Goal: Transaction & Acquisition: Purchase product/service

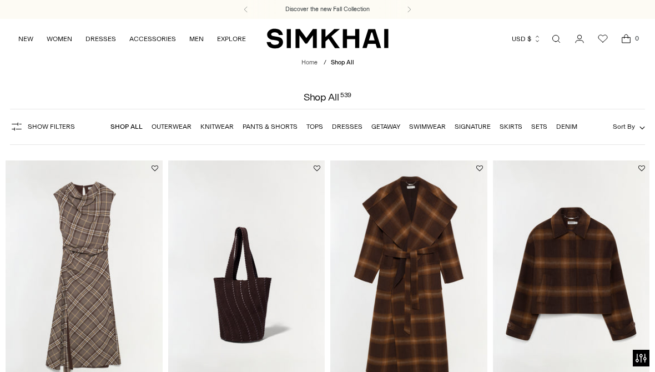
click at [515, 124] on link "Skirts" at bounding box center [510, 127] width 23 height 8
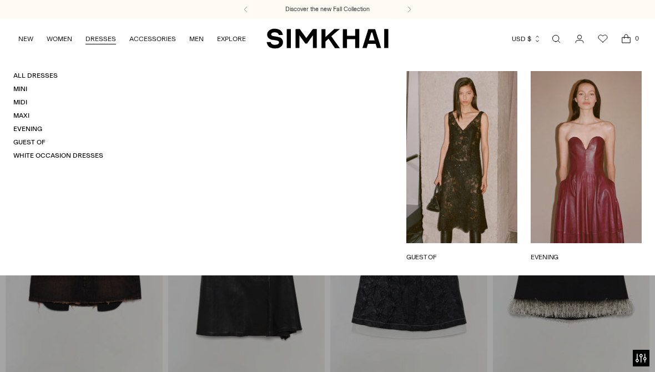
click at [43, 78] on link "All Dresses" at bounding box center [35, 76] width 44 height 8
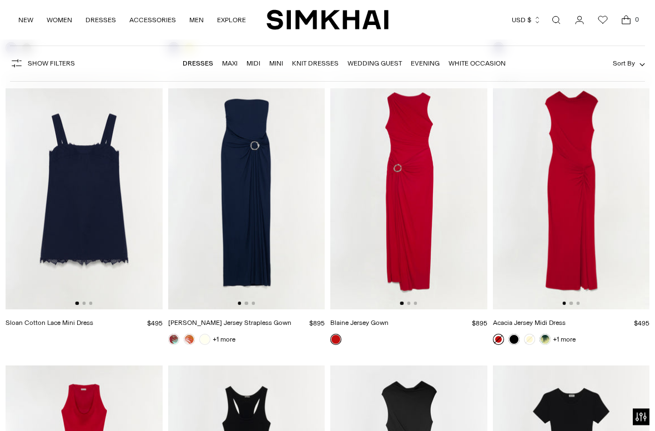
scroll to position [6201, 0]
click at [554, 336] on link "+1 more" at bounding box center [564, 339] width 23 height 16
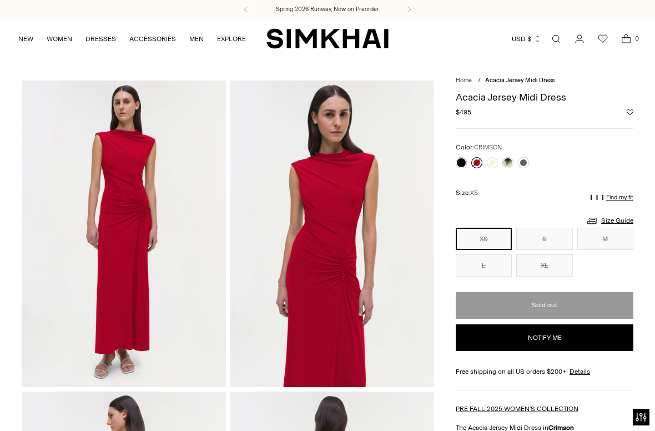
click at [510, 166] on link at bounding box center [507, 162] width 11 height 11
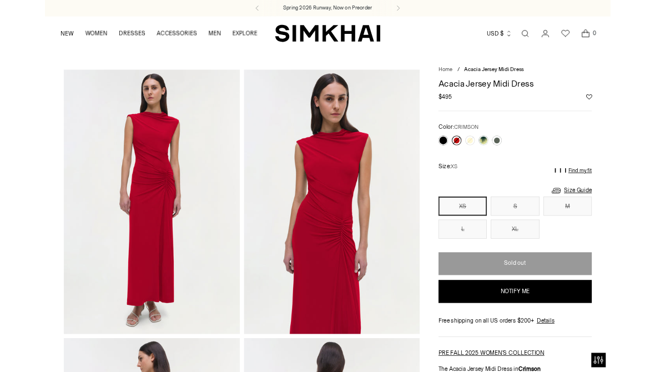
scroll to position [30, 0]
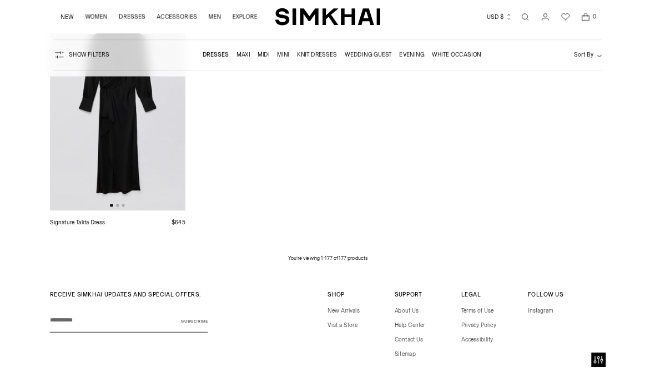
scroll to position [12927, 0]
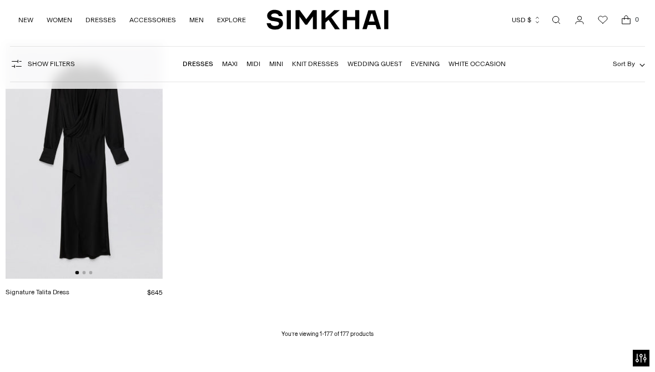
click at [382, 63] on link "Wedding Guest" at bounding box center [374, 64] width 54 height 8
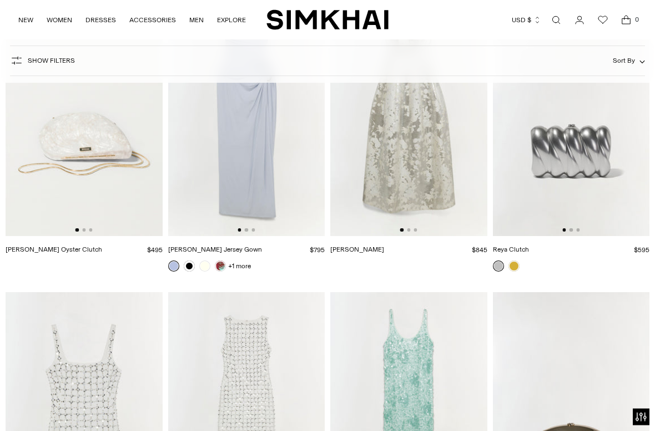
scroll to position [6279, 0]
click at [563, 19] on span "Open search modal" at bounding box center [556, 20] width 18 height 18
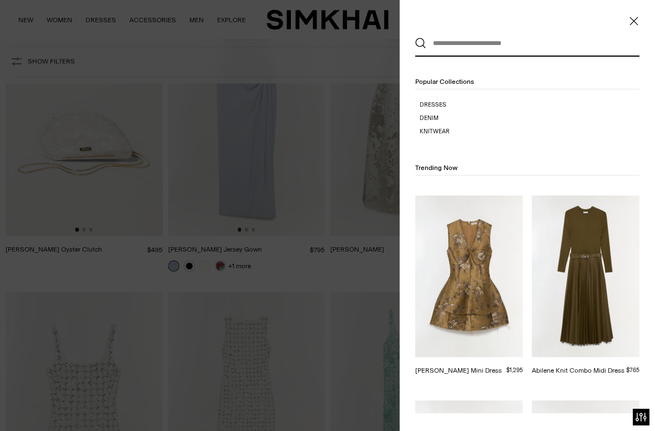
scroll to position [0, 0]
click at [464, 52] on input "text" at bounding box center [524, 43] width 197 height 24
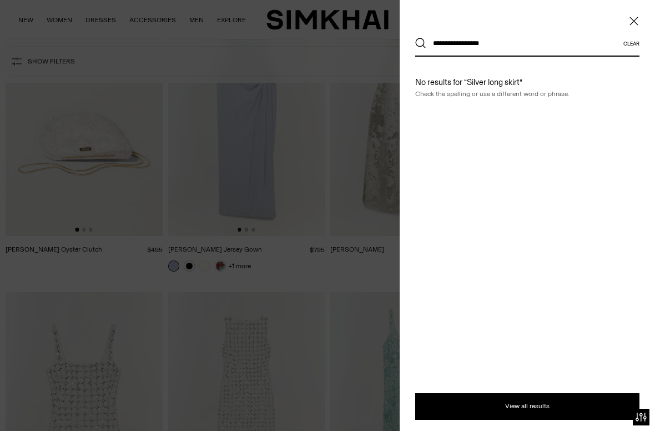
type input "**********"
click at [421, 43] on button "Search" at bounding box center [420, 43] width 11 height 11
